Goal: Information Seeking & Learning: Compare options

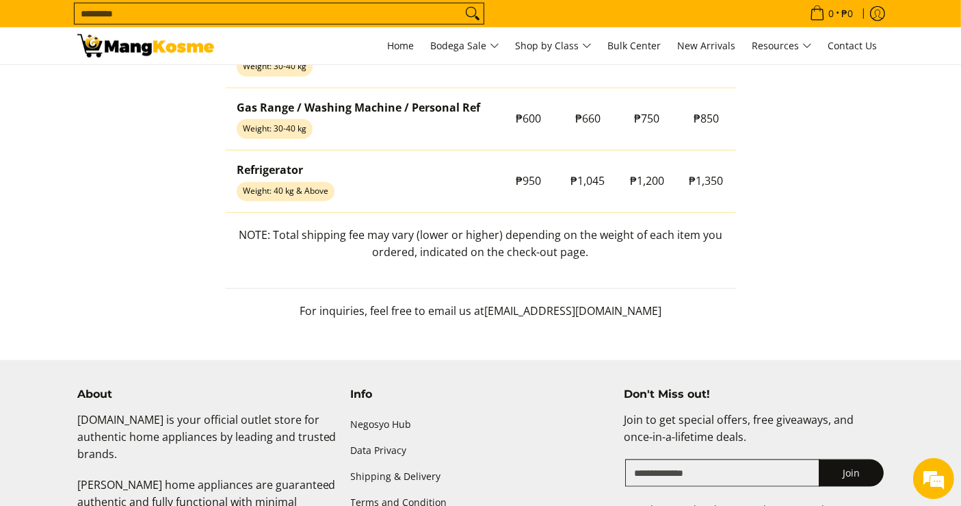
scroll to position [1369, 0]
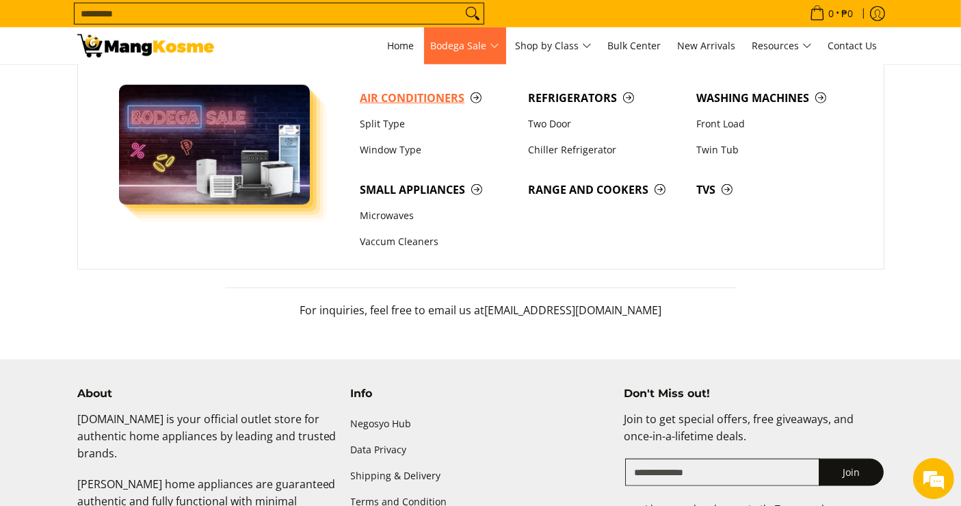
click at [412, 92] on span "Air Conditioners" at bounding box center [437, 98] width 155 height 17
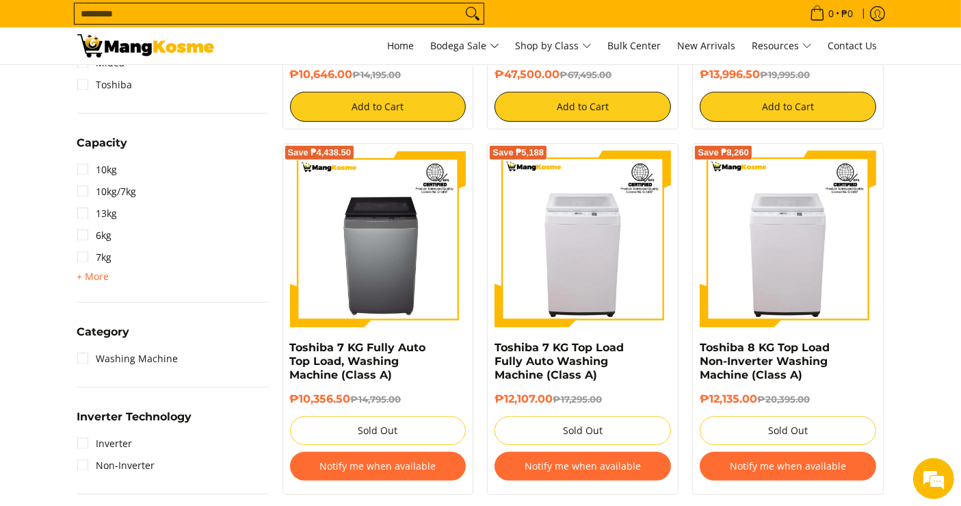
click at [441, 16] on input "Search..." at bounding box center [268, 13] width 387 height 21
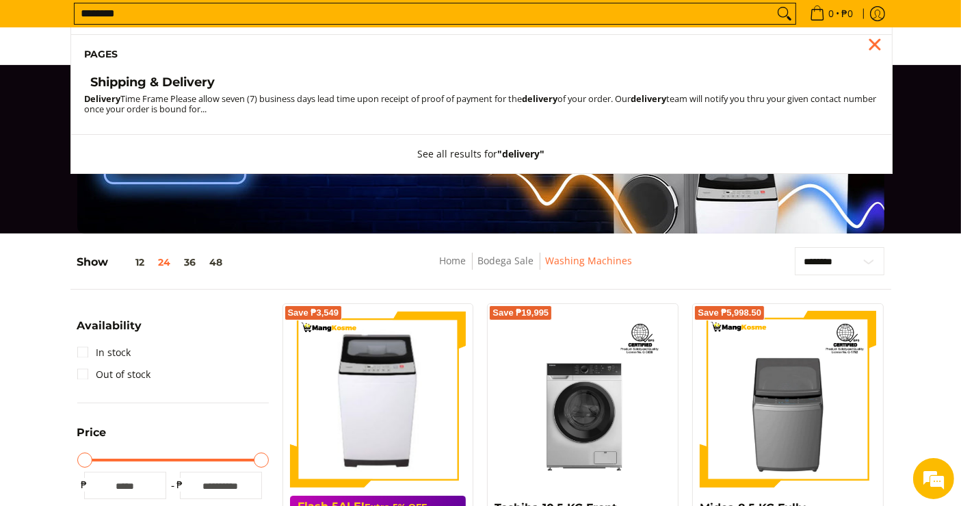
type input "********"
click at [164, 87] on h4 "Shipping & Delivery" at bounding box center [153, 83] width 125 height 16
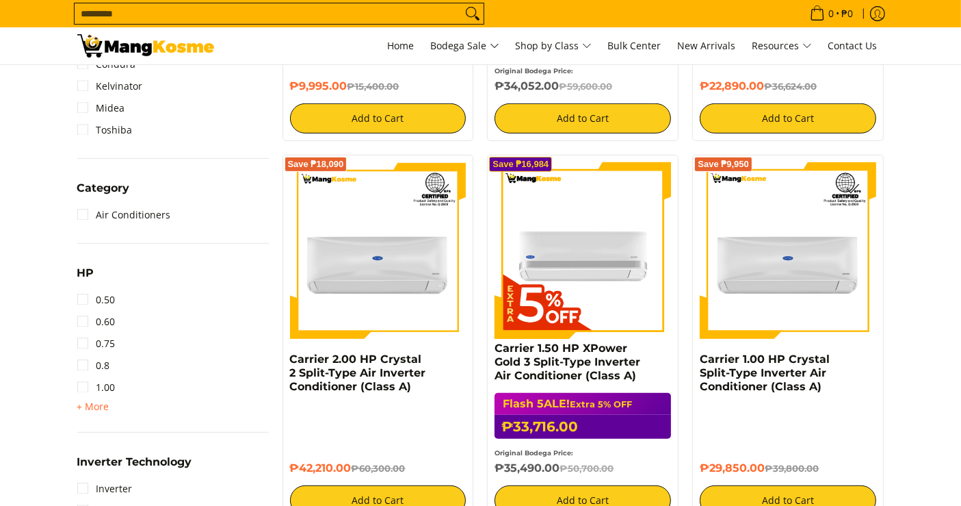
scroll to position [532, 0]
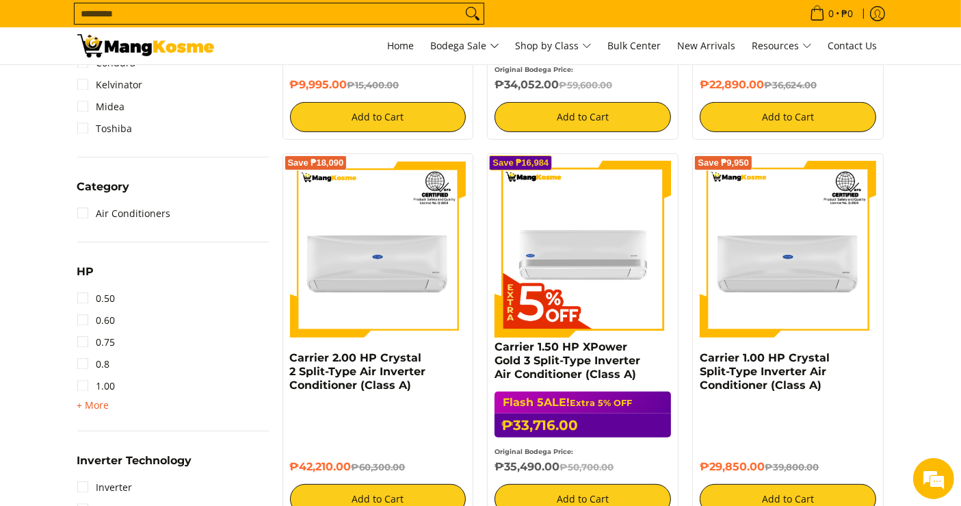
click at [103, 411] on span "+ More - Less" at bounding box center [93, 405] width 32 height 16
click at [102, 447] on link "2.50" at bounding box center [96, 452] width 38 height 22
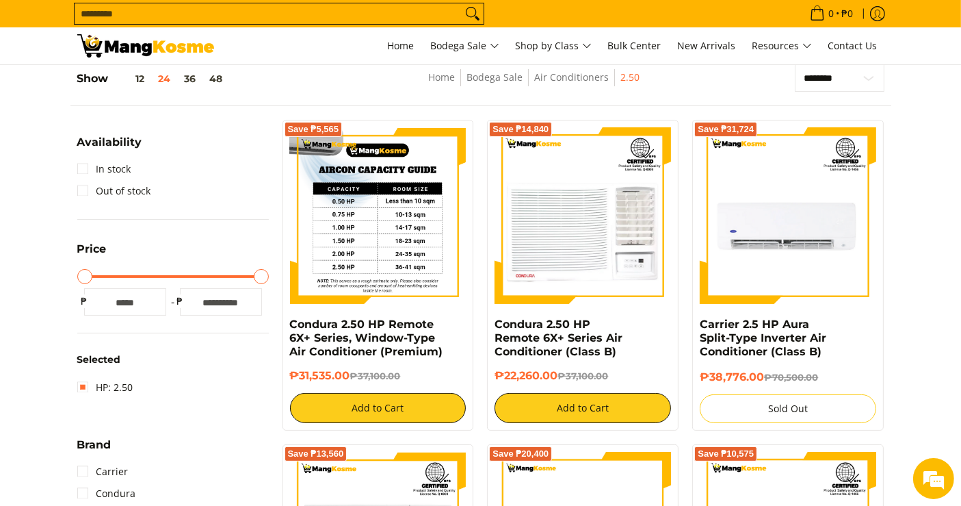
scroll to position [181, 0]
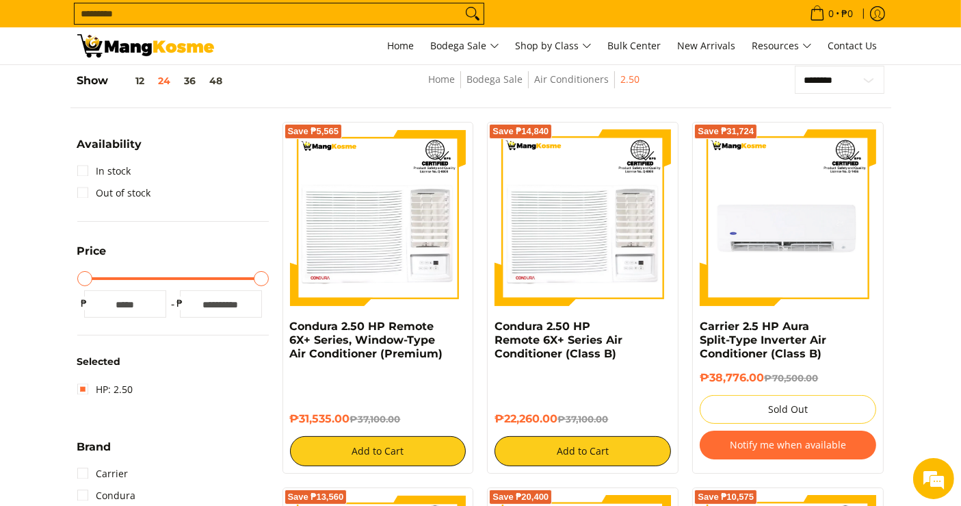
drag, startPoint x: 352, startPoint y: 418, endPoint x: 287, endPoint y: 320, distance: 118.0
click at [287, 320] on div "Save ₱5,565 Condura 2.50 HP Remote 6X+ Series, Window-Type Air Conditioner (Pre…" at bounding box center [379, 298] width 192 height 352
copy div "Condura 2.50 HP Remote 6X+ Series, Window-Type Air Conditioner (Premium) ₱31,53…"
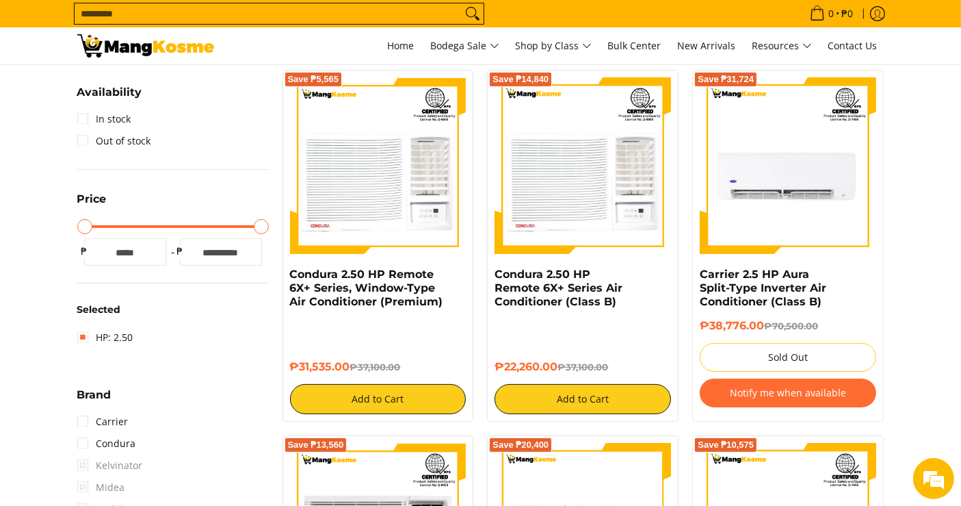
scroll to position [257, 0]
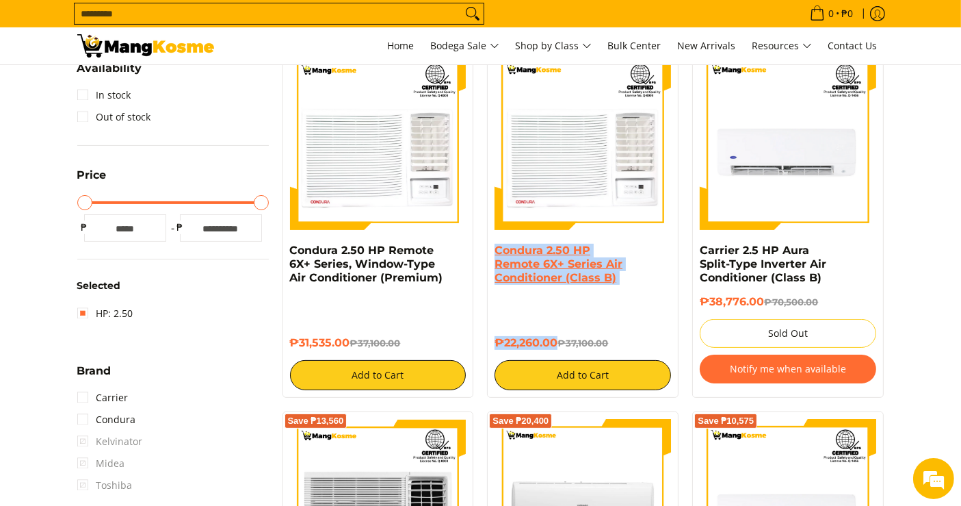
drag, startPoint x: 558, startPoint y: 343, endPoint x: 495, endPoint y: 253, distance: 109.9
click at [495, 253] on div "Condura 2.50 HP Remote 6X+ Series Air Conditioner (Class B) ₱22,260.00 ₱37,100.…" at bounding box center [583, 317] width 177 height 146
copy div "Condura 2.50 HP Remote 6X+ Series Air Conditioner (Class B) ₱22,260.00"
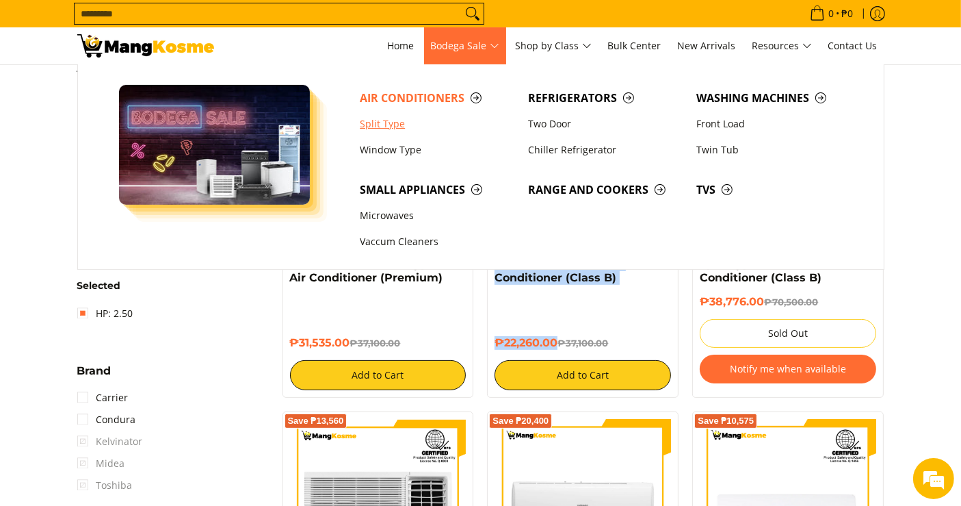
click at [400, 129] on link "Split Type" at bounding box center [437, 124] width 168 height 26
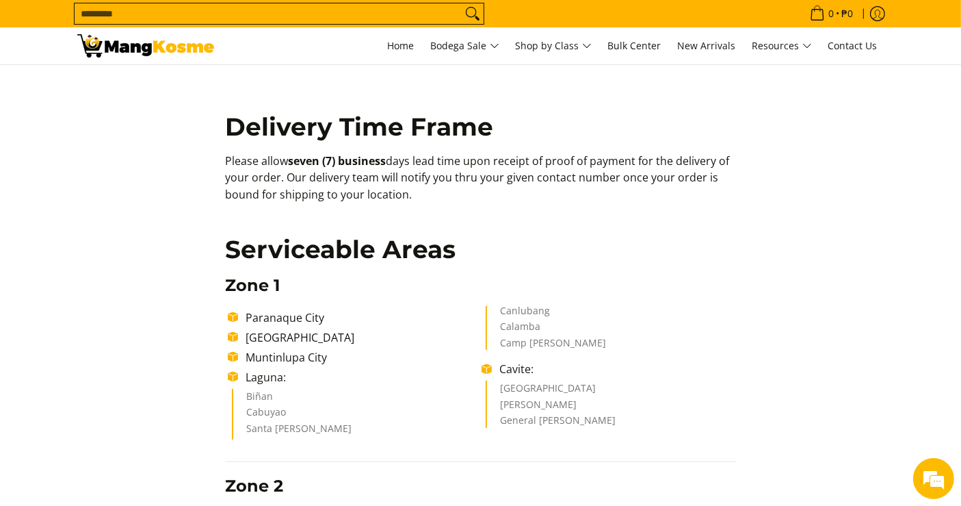
scroll to position [305, 0]
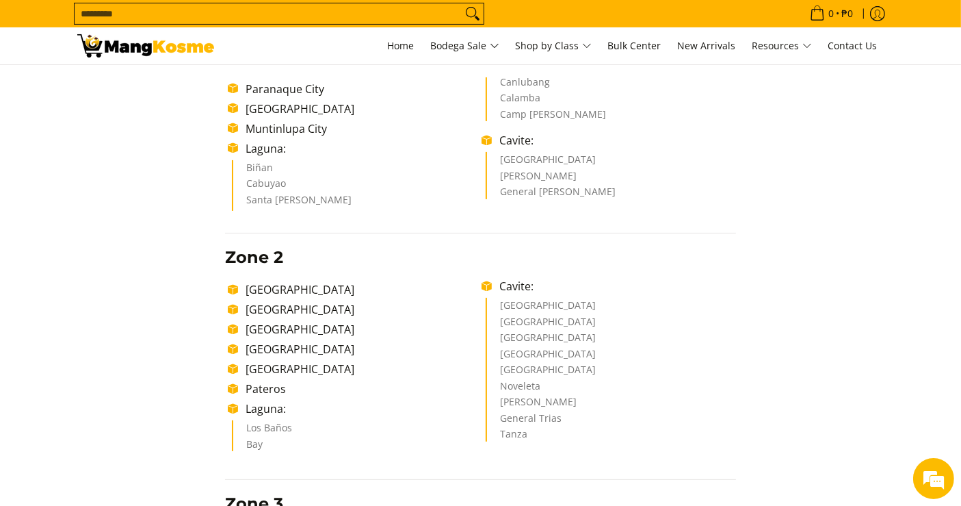
drag, startPoint x: 499, startPoint y: 157, endPoint x: 622, endPoint y: 186, distance: 126.5
click at [622, 186] on ul "Dasmariñas City Carmona General Mariano Alvarez" at bounding box center [611, 175] width 250 height 47
copy ul "Dasmariñas City Carmona General Mariano Alvarez"
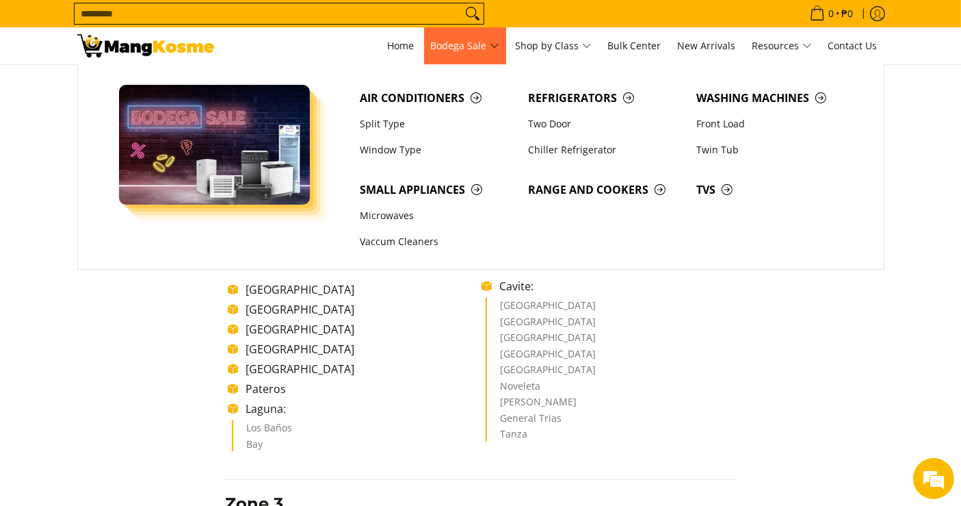
copy ul "Dasmariñas City Carmona General Mariano Alvarez"
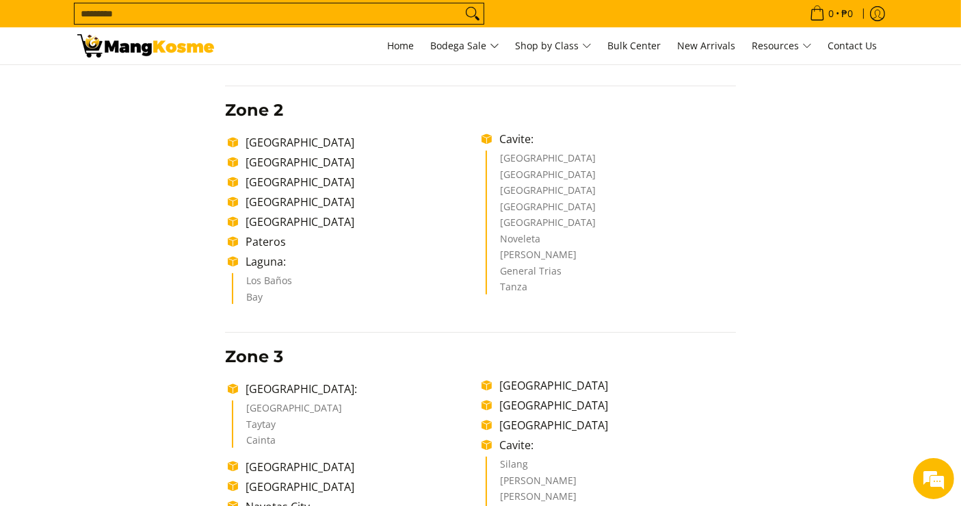
scroll to position [456, 0]
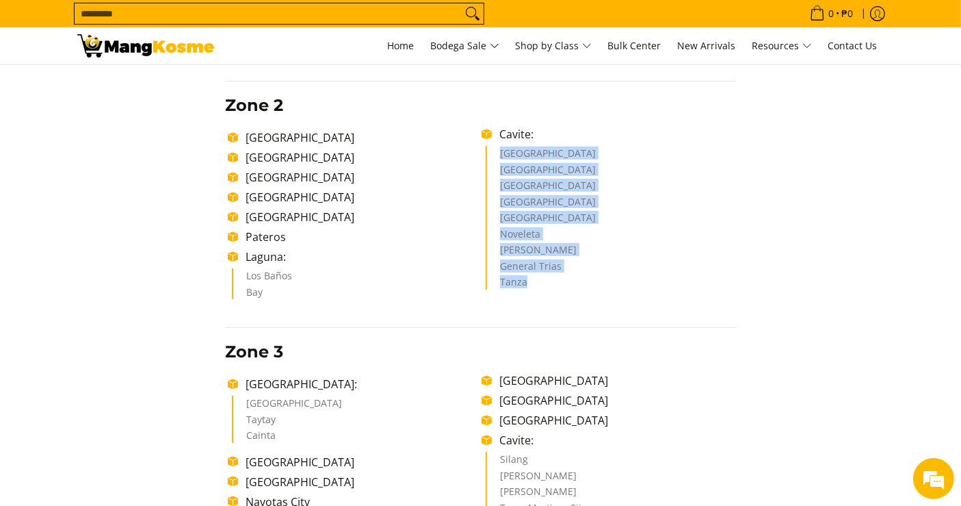
drag, startPoint x: 502, startPoint y: 150, endPoint x: 593, endPoint y: 282, distance: 160.8
click at [593, 282] on ul "Cavite City Sangley Point Naval Base Bacoor City Imus City Kawit City Noveleta …" at bounding box center [611, 218] width 250 height 144
copy ul "Cavite City Sangley Point Naval Base Bacoor City Imus City Kawit City Noveleta …"
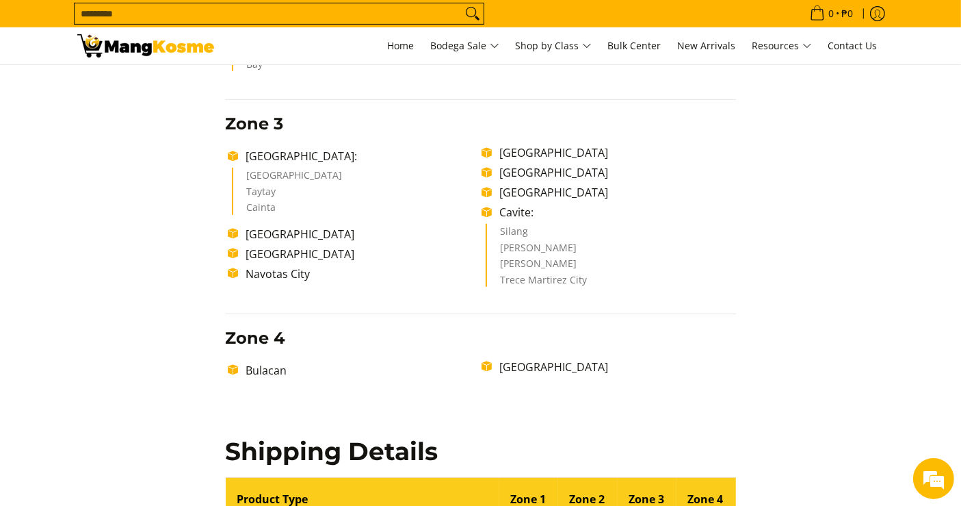
scroll to position [684, 0]
drag, startPoint x: 502, startPoint y: 229, endPoint x: 617, endPoint y: 302, distance: 135.7
click at [617, 302] on div "Delivery Time Frame Please allow seven (7) business days lead time upon receipt…" at bounding box center [480, 260] width 525 height 1514
copy ul "Silang Amadeo Alfonso Trece Martirez City"
click at [454, 12] on input "Search..." at bounding box center [268, 13] width 387 height 21
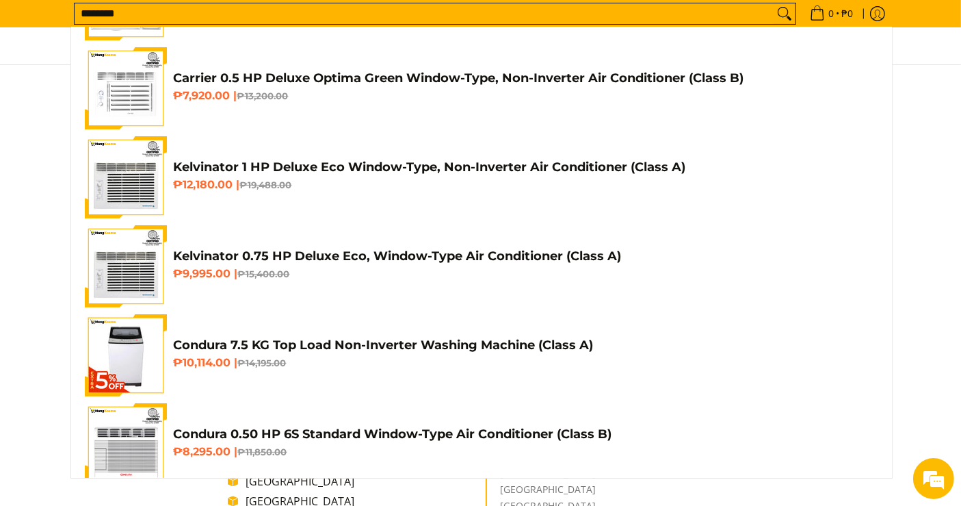
scroll to position [304, 0]
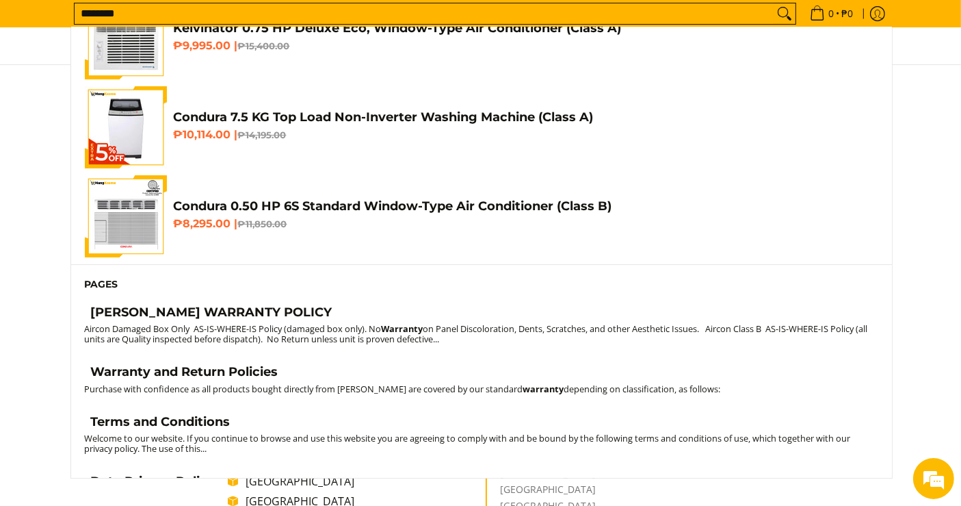
type input "********"
click at [195, 366] on h4 "Warranty and Return Policies" at bounding box center [184, 372] width 187 height 16
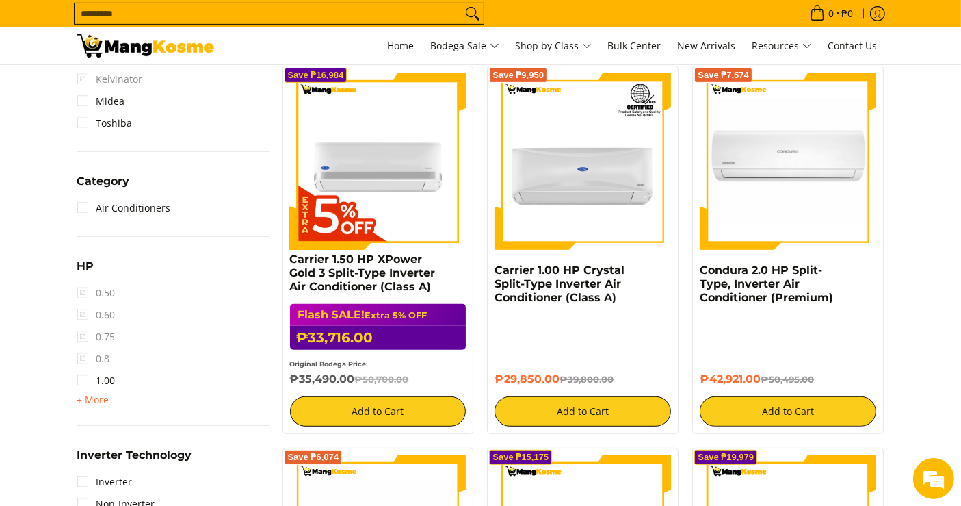
scroll to position [684, 0]
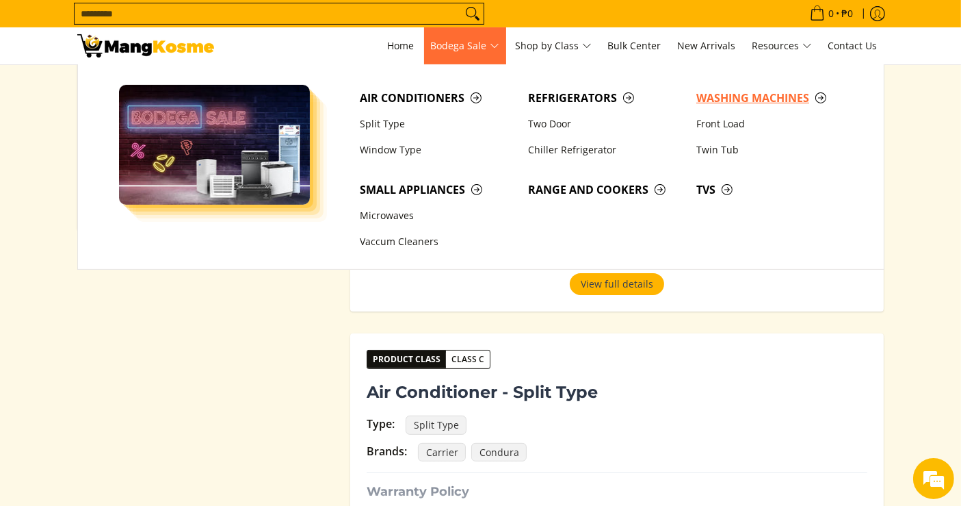
click at [731, 94] on span "Washing Machines" at bounding box center [774, 98] width 155 height 17
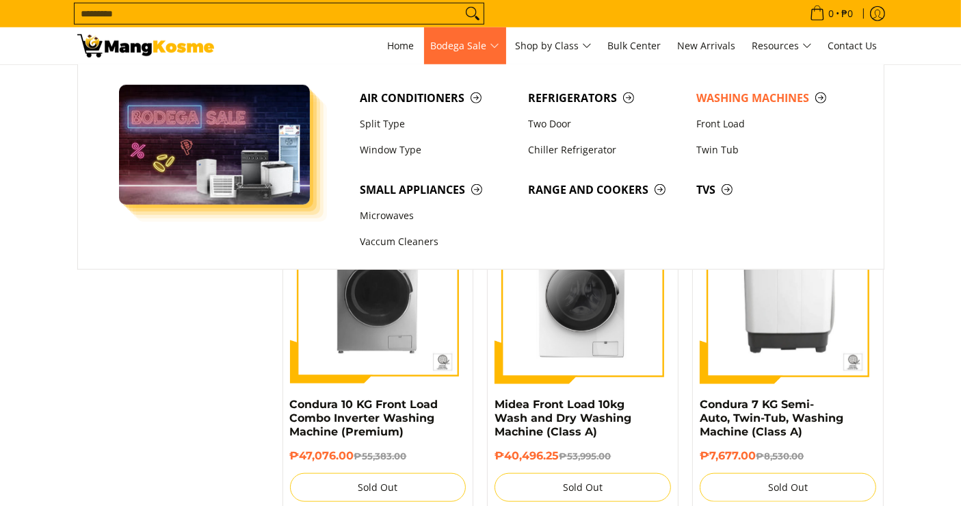
scroll to position [1258, 0]
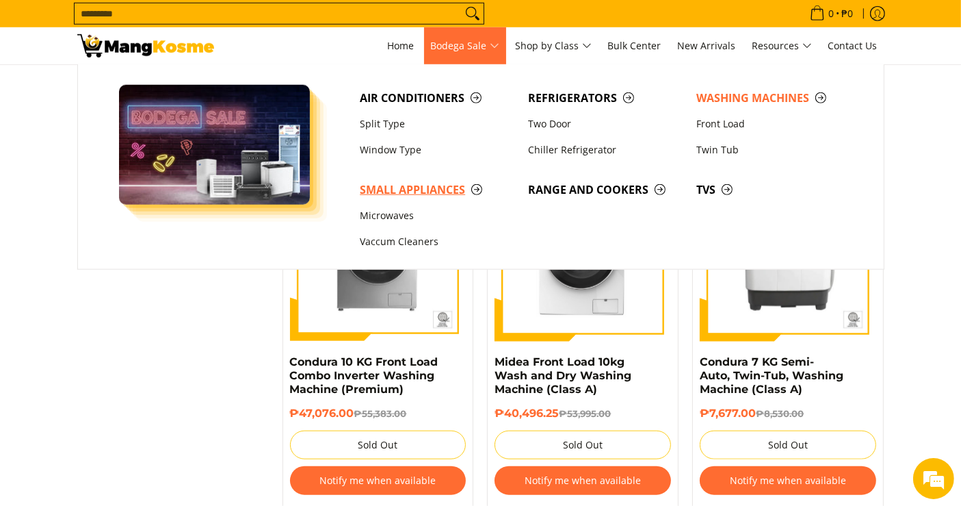
click at [437, 189] on span "Small Appliances" at bounding box center [437, 189] width 155 height 17
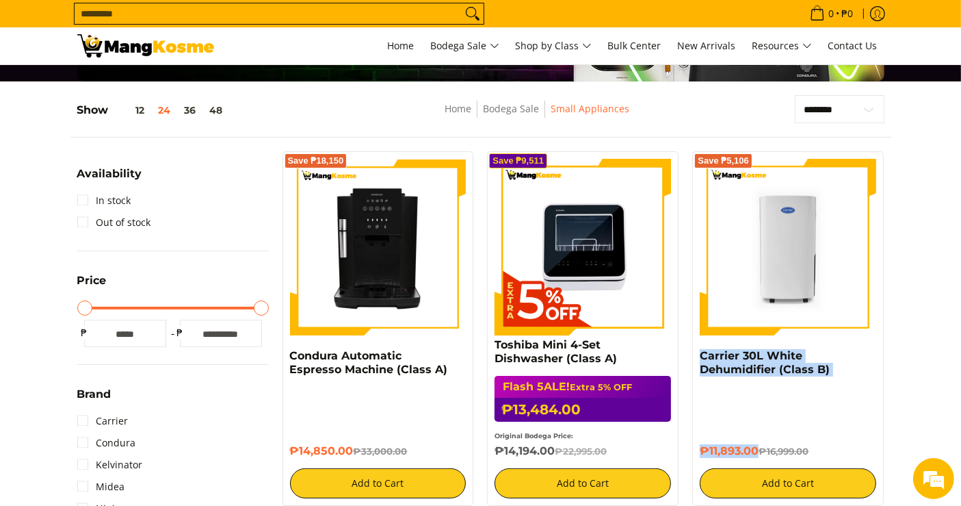
drag, startPoint x: 760, startPoint y: 445, endPoint x: 697, endPoint y: 360, distance: 106.2
click at [697, 360] on div "Save ₱5,106 Carrier 30L White Dehumidifier (Class B) ₱11,893.00 ₱16,999.00 Add …" at bounding box center [788, 328] width 192 height 354
copy div "Carrier 30L White Dehumidifier (Class B) ₱11,893.00"
click at [772, 350] on link "Carrier 30L White Dehumidifier (Class B)" at bounding box center [765, 362] width 130 height 27
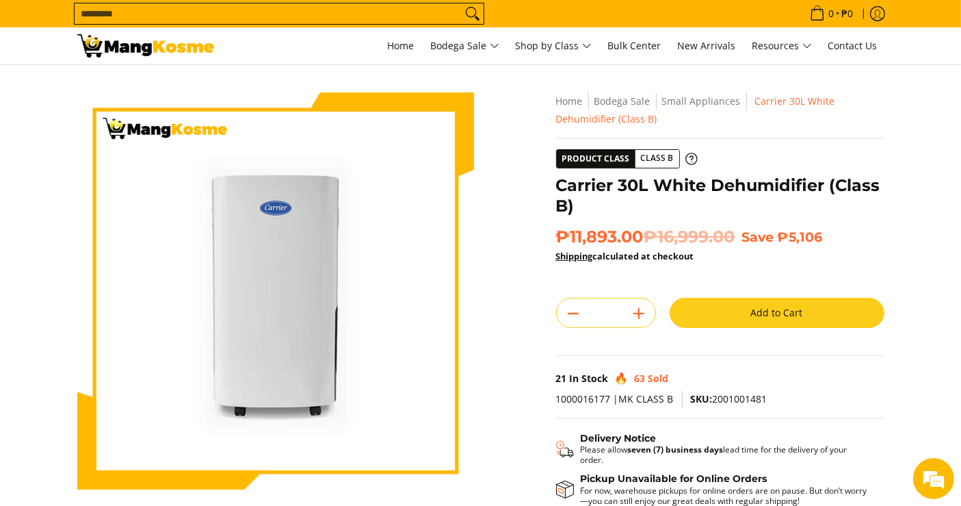
click at [450, 9] on input "Search..." at bounding box center [268, 13] width 387 height 21
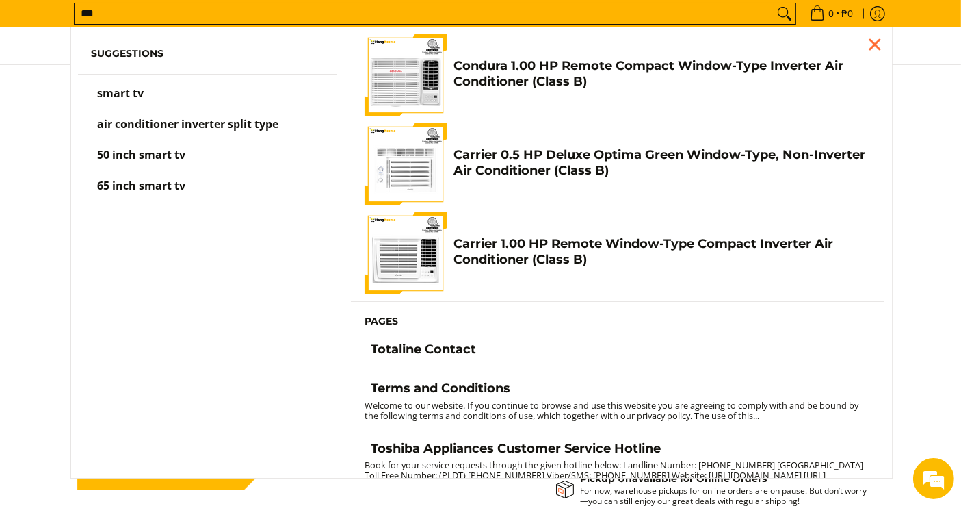
type input "***"
click at [774, 3] on button "Search" at bounding box center [785, 13] width 22 height 21
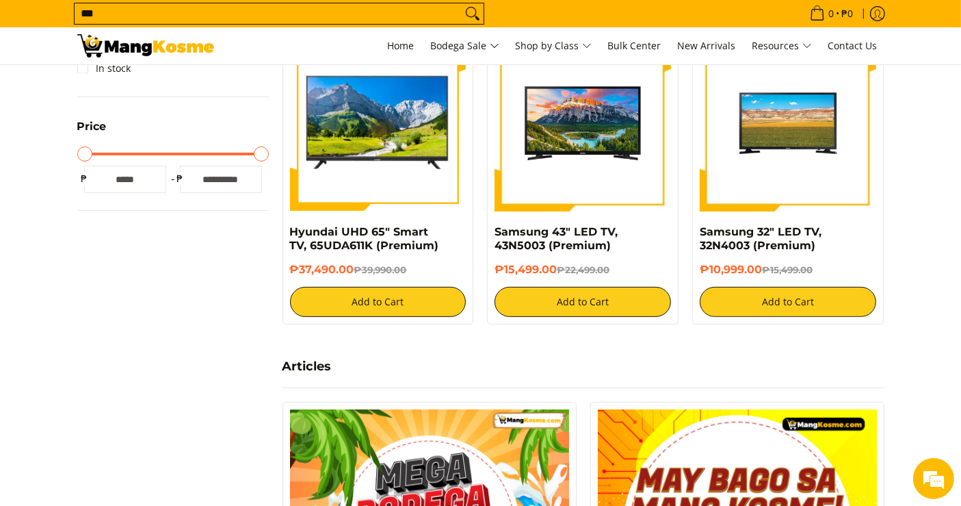
scroll to position [456, 0]
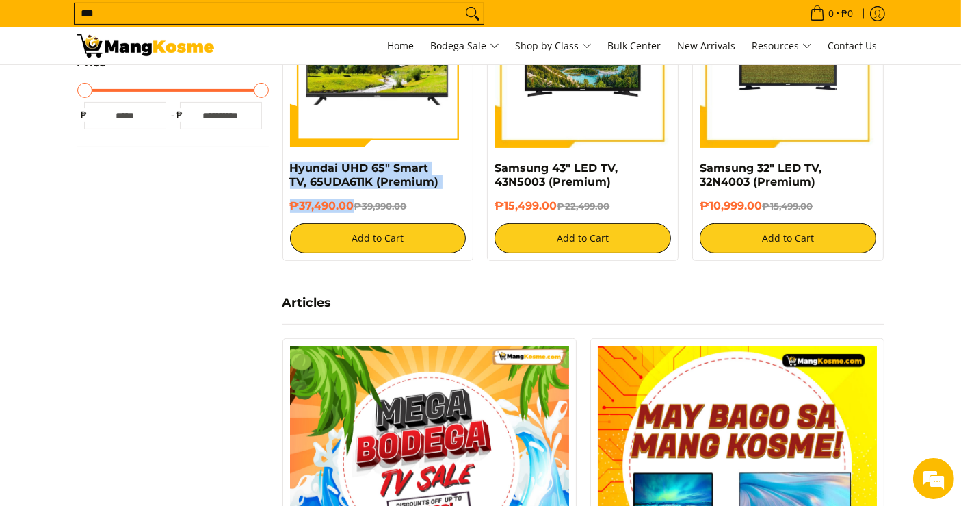
drag, startPoint x: 352, startPoint y: 208, endPoint x: 282, endPoint y: 167, distance: 81.6
click at [283, 167] on div "Save ₱2,500 Hyundai UHD 65" Smart TV, 65UDA611K (Premium) ₱37,490.00 ₱39,990.00…" at bounding box center [379, 112] width 192 height 297
copy div "Hyundai UHD 65" Smart TV, 65UDA611K (Premium) ₱37,490.00"
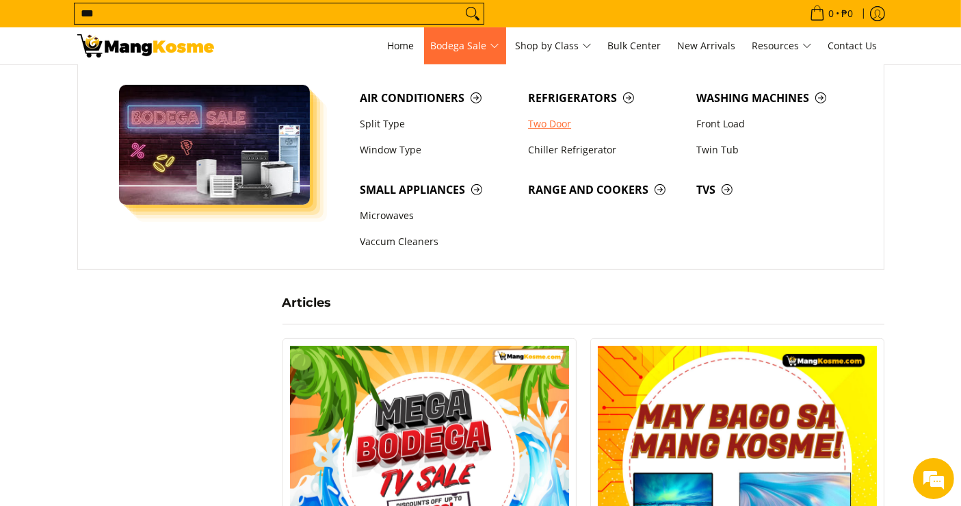
click at [559, 124] on link "Two Door" at bounding box center [605, 124] width 168 height 26
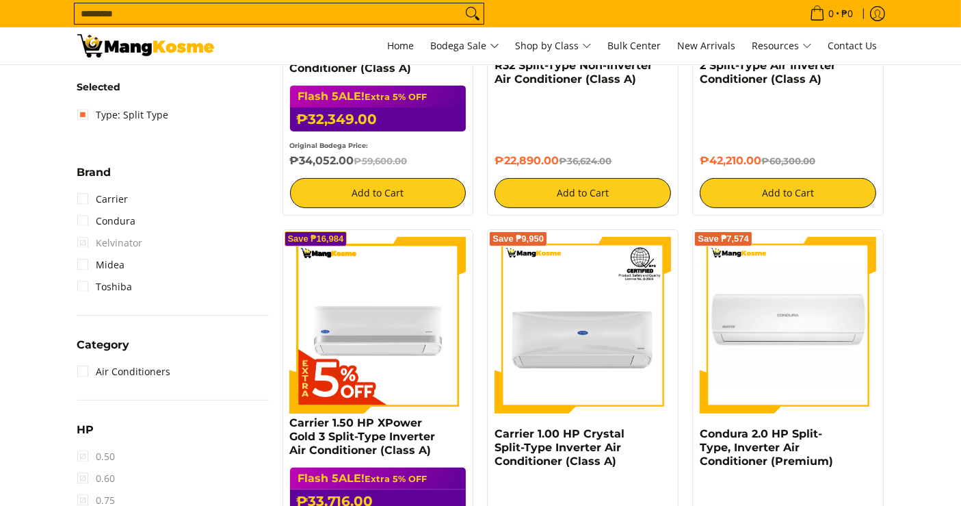
scroll to position [608, 0]
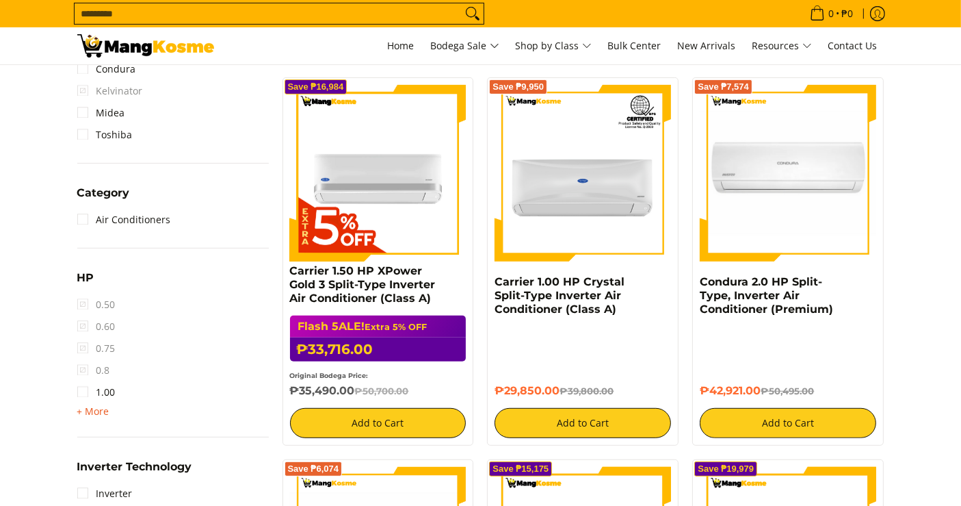
click at [103, 415] on span "+ More" at bounding box center [93, 411] width 32 height 11
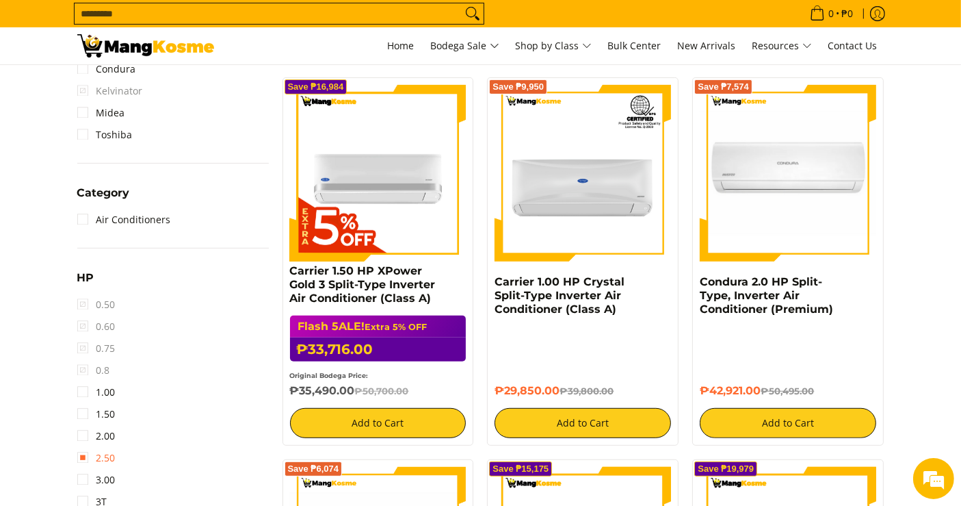
click at [106, 452] on link "2.50" at bounding box center [96, 458] width 38 height 22
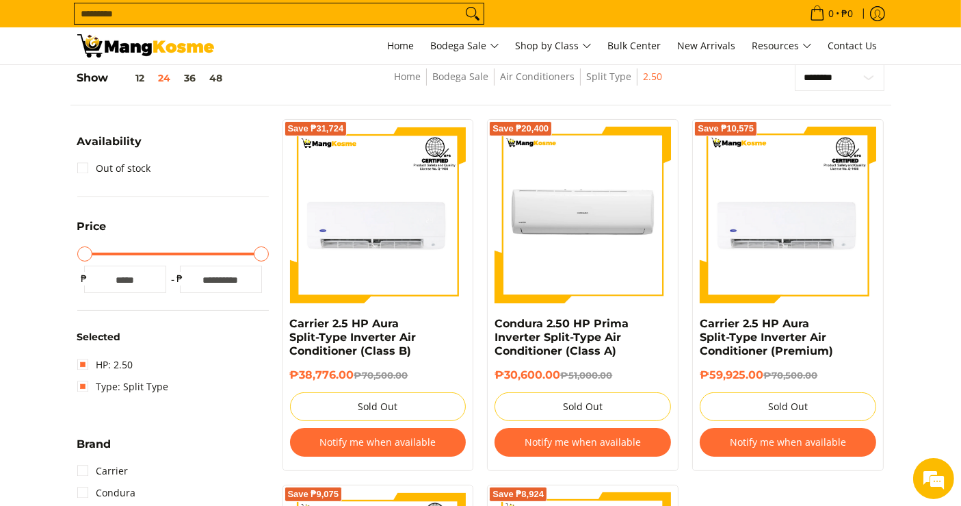
scroll to position [181, 0]
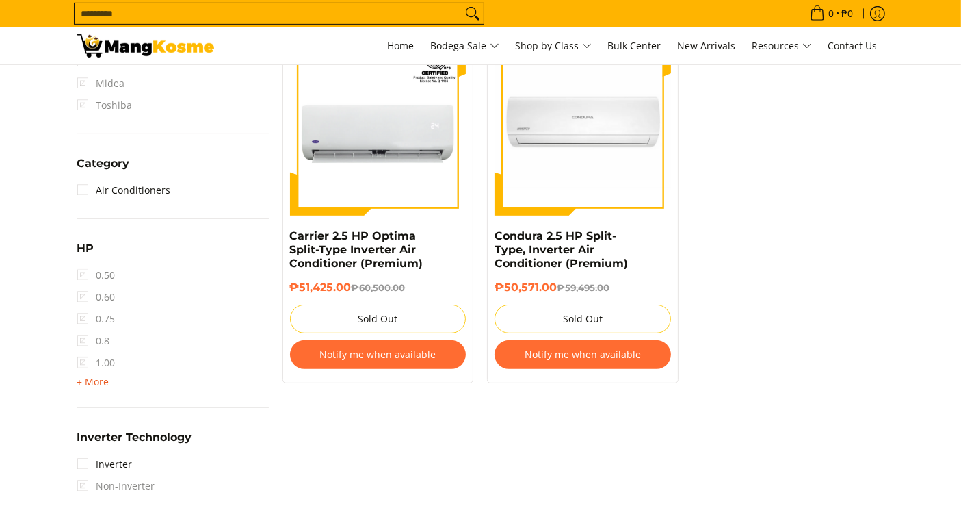
click at [96, 378] on span "+ More" at bounding box center [93, 381] width 32 height 11
click at [91, 422] on link "2.50" at bounding box center [96, 428] width 38 height 22
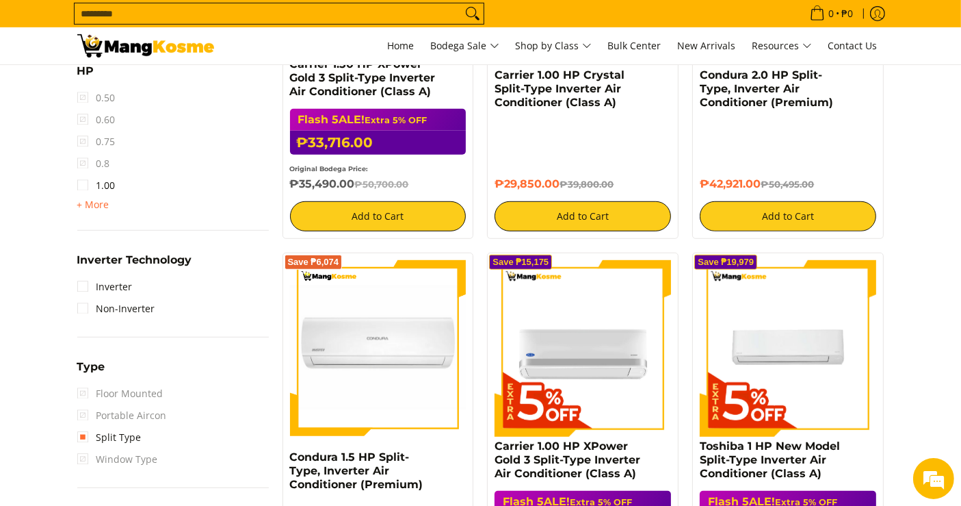
scroll to position [792, 0]
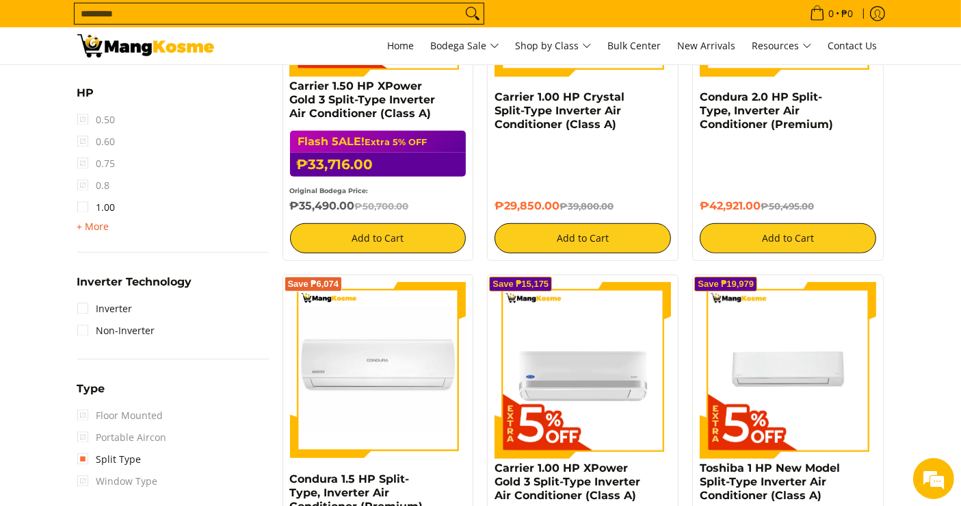
click at [95, 229] on span "+ More" at bounding box center [93, 226] width 32 height 11
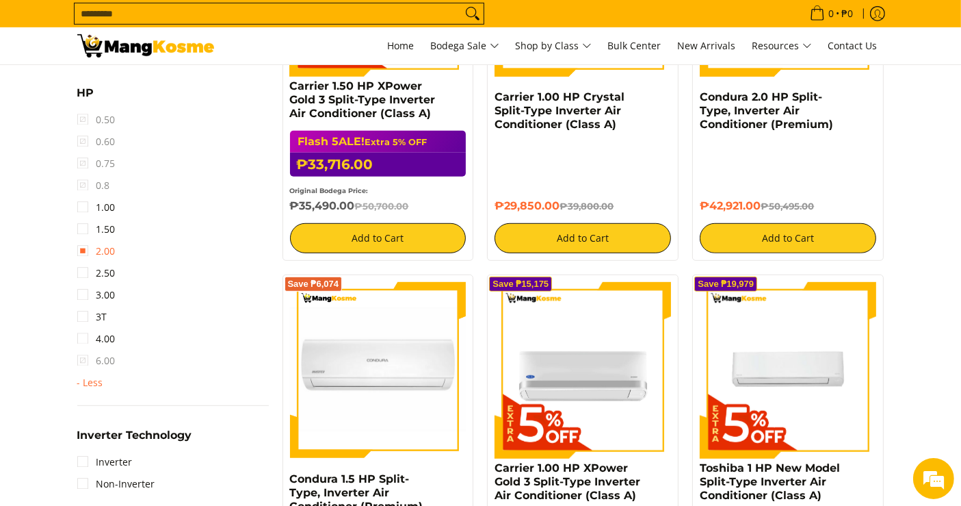
scroll to position [0, 0]
click at [104, 247] on link "2.00" at bounding box center [96, 251] width 38 height 22
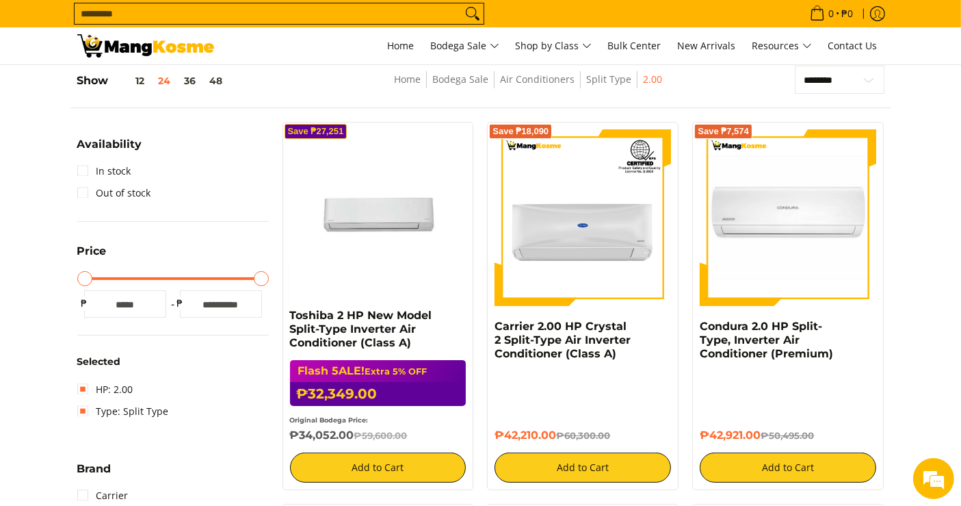
scroll to position [181, 0]
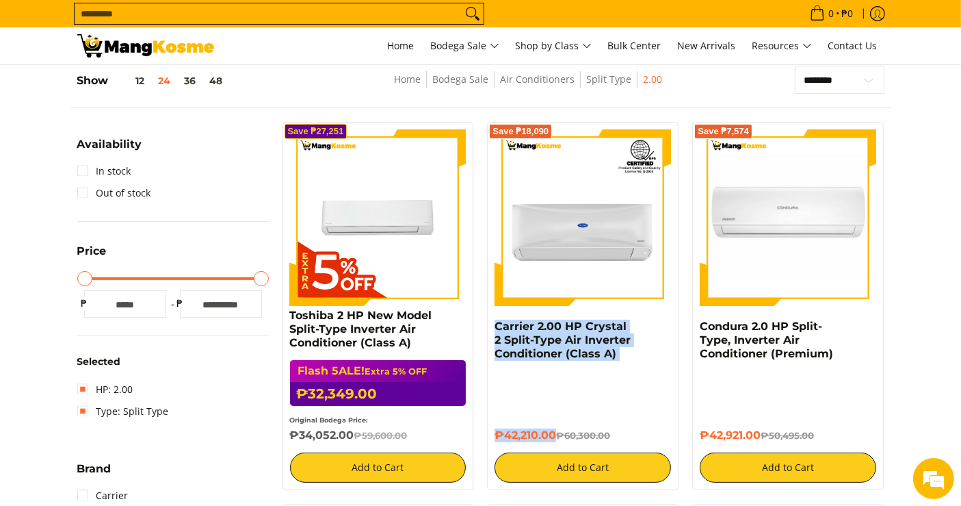
drag, startPoint x: 554, startPoint y: 432, endPoint x: 487, endPoint y: 322, distance: 129.3
click at [487, 322] on div "Save ₱18,090 Carrier 2.00 HP Crystal 2 Split-Type Air Inverter Conditioner (Cla…" at bounding box center [582, 306] width 205 height 368
copy div "Carrier 2.00 HP Crystal 2 Split-Type Air Inverter Conditioner (Class A) ₱42,210…"
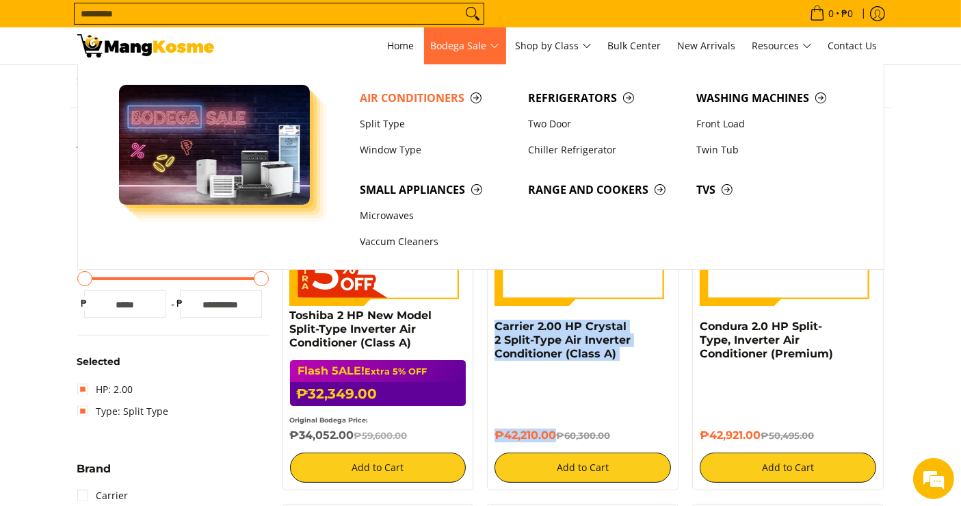
click at [461, 42] on span "Bodega Sale" at bounding box center [465, 46] width 68 height 17
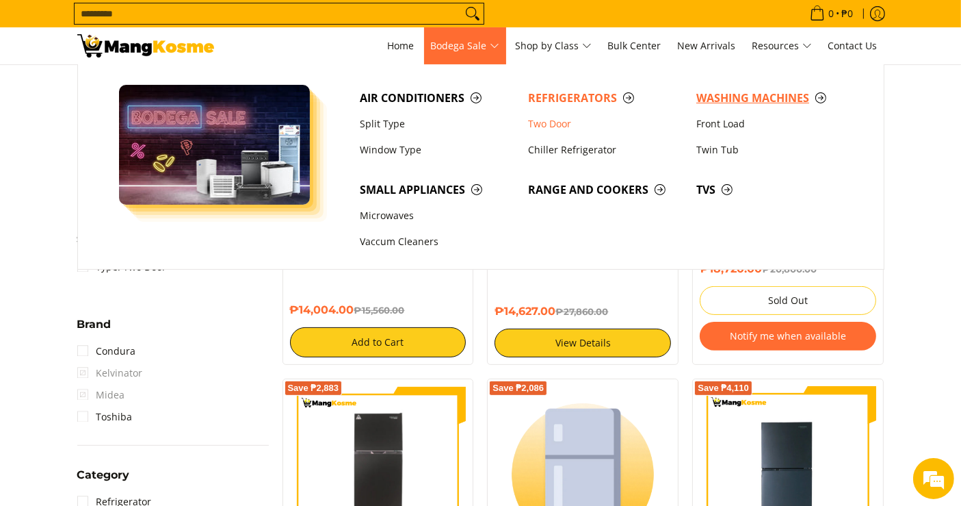
click at [714, 98] on span "Washing Machines" at bounding box center [774, 98] width 155 height 17
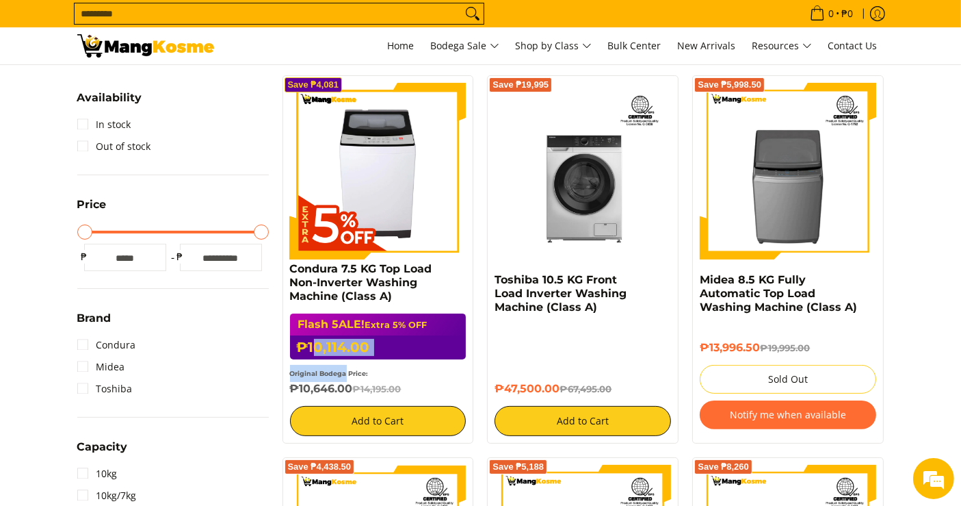
drag, startPoint x: 346, startPoint y: 379, endPoint x: 316, endPoint y: 357, distance: 36.7
click at [316, 357] on div "Flash 5ALE! Extra 5% OFF ₱10,114.00 ₱14,195.00 Original Bodega Price: ₱10,646.0…" at bounding box center [378, 354] width 177 height 82
drag, startPoint x: 348, startPoint y: 384, endPoint x: 289, endPoint y: 275, distance: 123.4
click at [290, 275] on div "Condura 7.5 KG Top Load Non-Inverter Washing Machine (Class A) Flash 5ALE! Extr…" at bounding box center [378, 349] width 177 height 174
copy div "Condura 7.5 KG Top Load Non-Inverter Washing Machine (Class A) Flash 5ALE! Extr…"
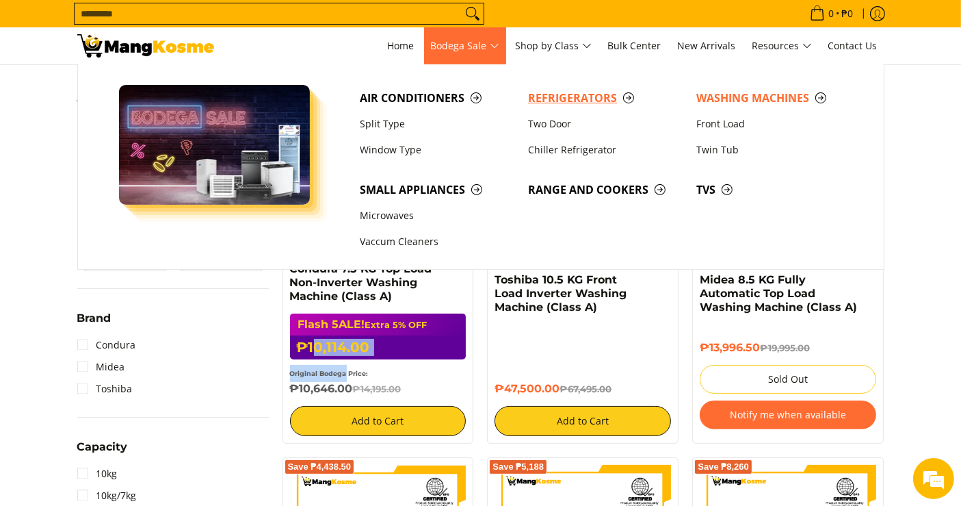
click at [552, 99] on span "Refrigerators" at bounding box center [605, 98] width 155 height 17
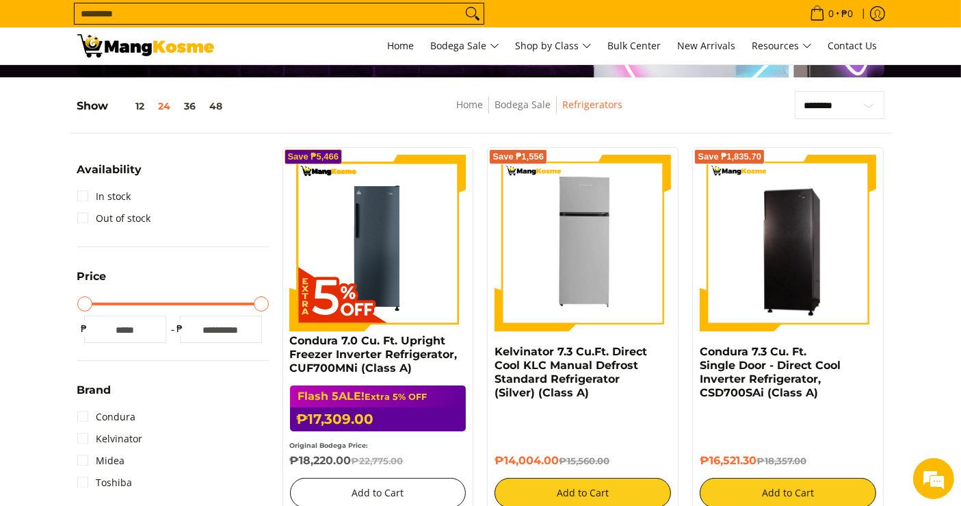
scroll to position [228, 0]
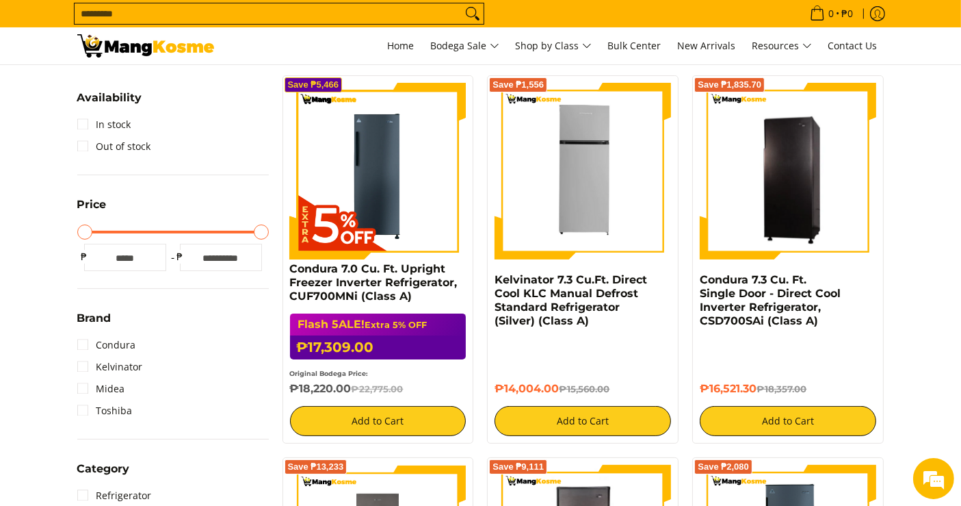
drag, startPoint x: 356, startPoint y: 384, endPoint x: 281, endPoint y: 271, distance: 135.3
click at [283, 271] on div "Save ₱5,466 Condura 7.0 Cu. Ft. Upright Freezer Inverter Refrigerator, CUF700MN…" at bounding box center [379, 259] width 192 height 368
copy div "Condura 7.0 Cu. Ft. Upright Freezer Inverter Refrigerator, CUF700MNi (Class A) …"
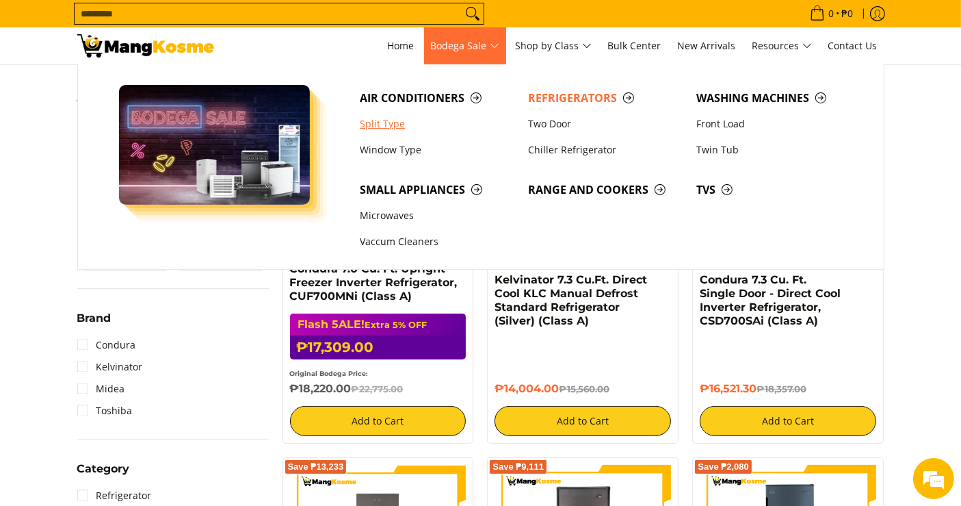
click at [393, 120] on link "Split Type" at bounding box center [437, 124] width 168 height 26
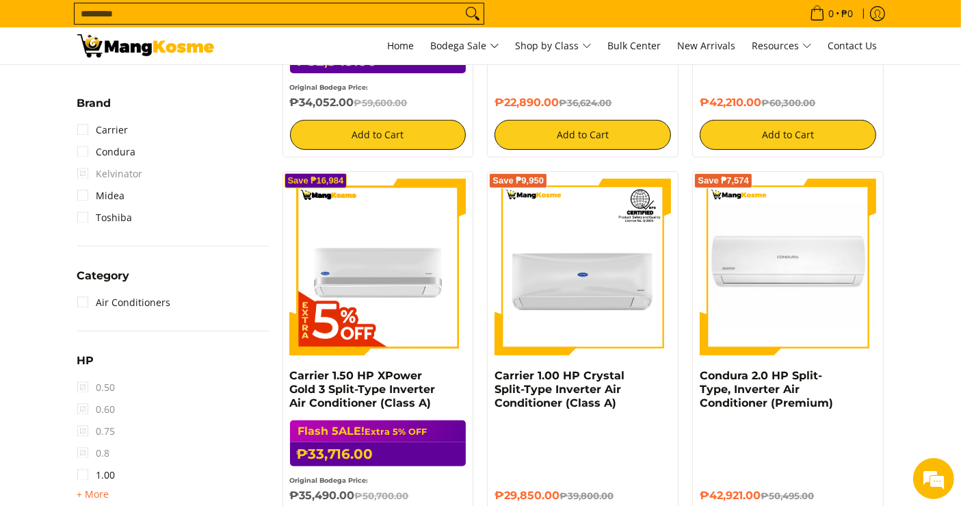
scroll to position [608, 0]
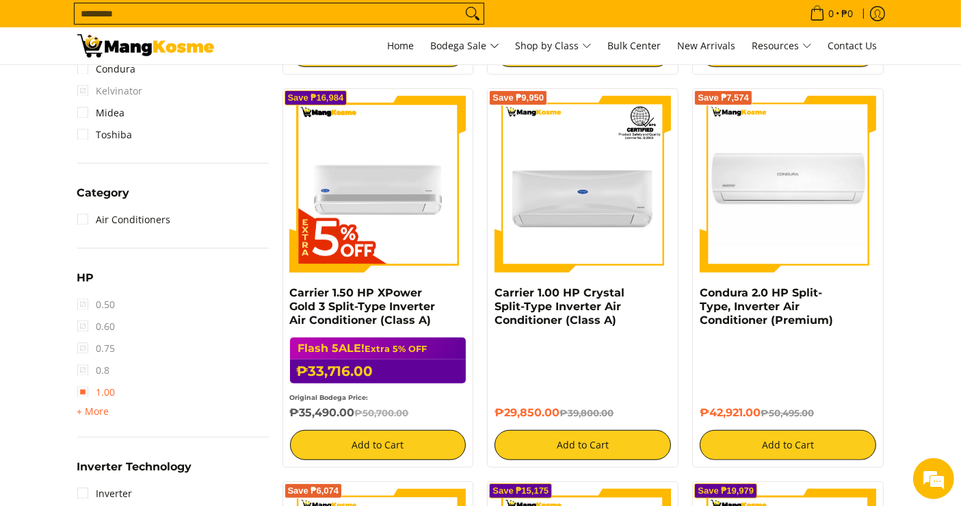
click at [109, 388] on link "1.00" at bounding box center [96, 392] width 38 height 22
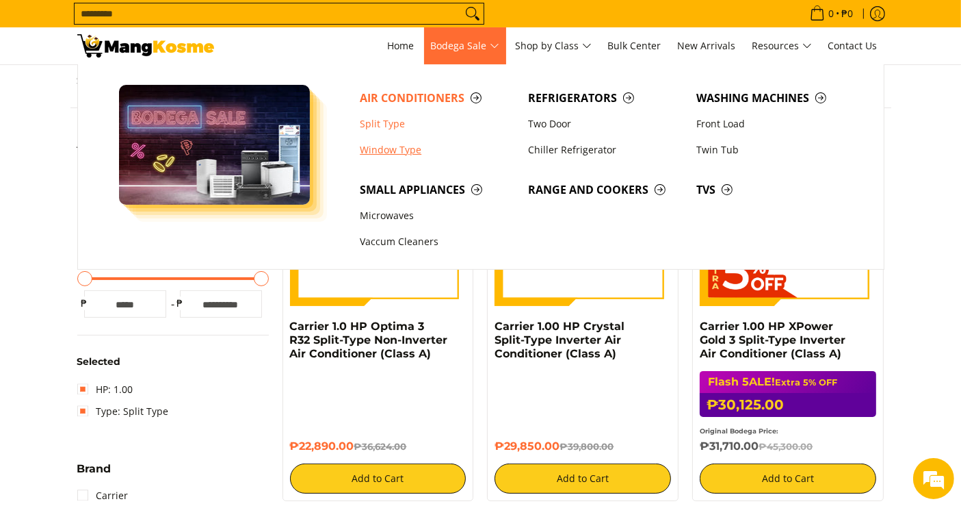
scroll to position [181, 0]
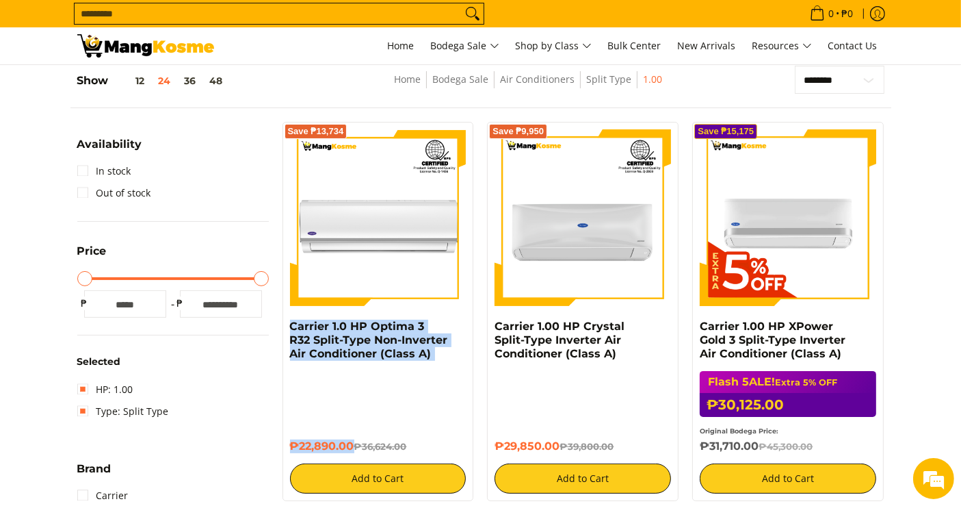
drag, startPoint x: 351, startPoint y: 443, endPoint x: 279, endPoint y: 331, distance: 133.6
click at [283, 330] on div "Save ₱13,734 Carrier 1.0 HP Optima 3 R32 Split-Type Non-Inverter Air Conditione…" at bounding box center [379, 311] width 192 height 379
copy div "Carrier 1.0 HP Optima 3 R32 Split-Type Non-Inverter Air Conditioner (Class A) ₱…"
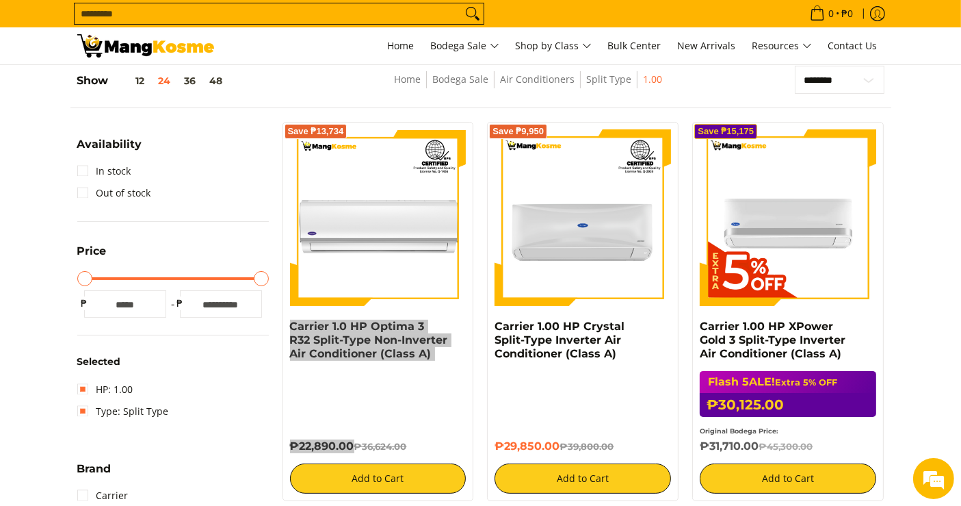
scroll to position [0, 0]
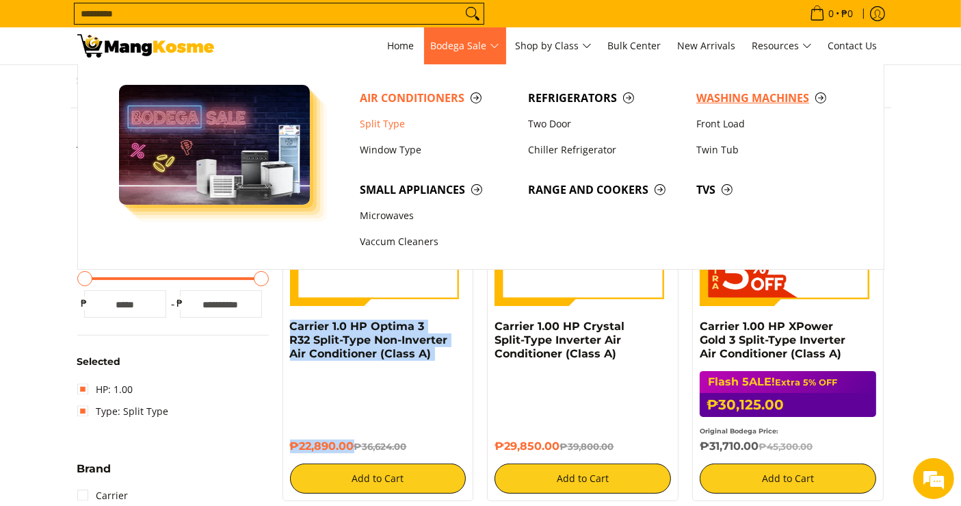
click at [773, 98] on span "Washing Machines" at bounding box center [774, 98] width 155 height 17
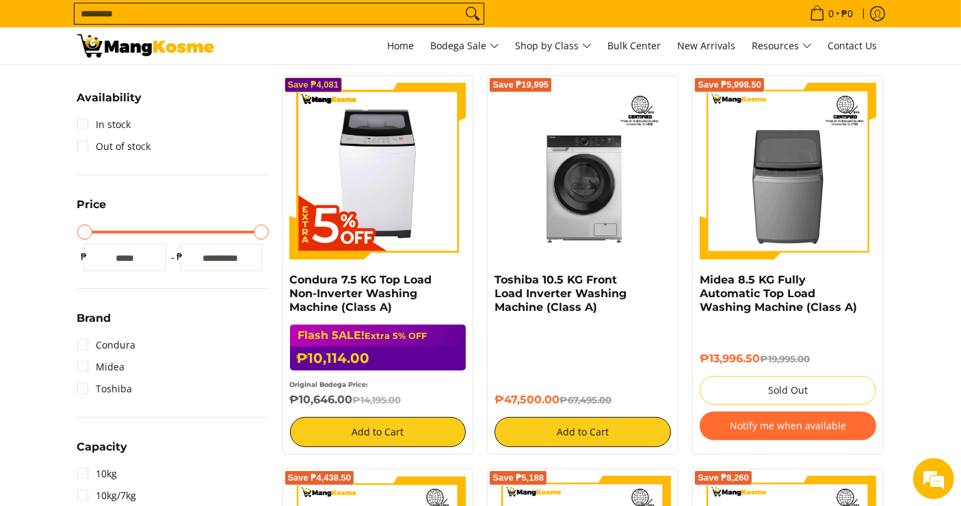
drag, startPoint x: 352, startPoint y: 402, endPoint x: 286, endPoint y: 276, distance: 141.4
click at [286, 276] on div "Save ₱4,081 Condura 7.5 KG Top Load Non-Inverter Washing Machine (Class A) Flas…" at bounding box center [379, 264] width 192 height 379
copy div "Condura 7.5 KG Top Load Non-Inverter Washing Machine (Class A) Flash 5ALE! Extr…"
